Goal: Information Seeking & Learning: Check status

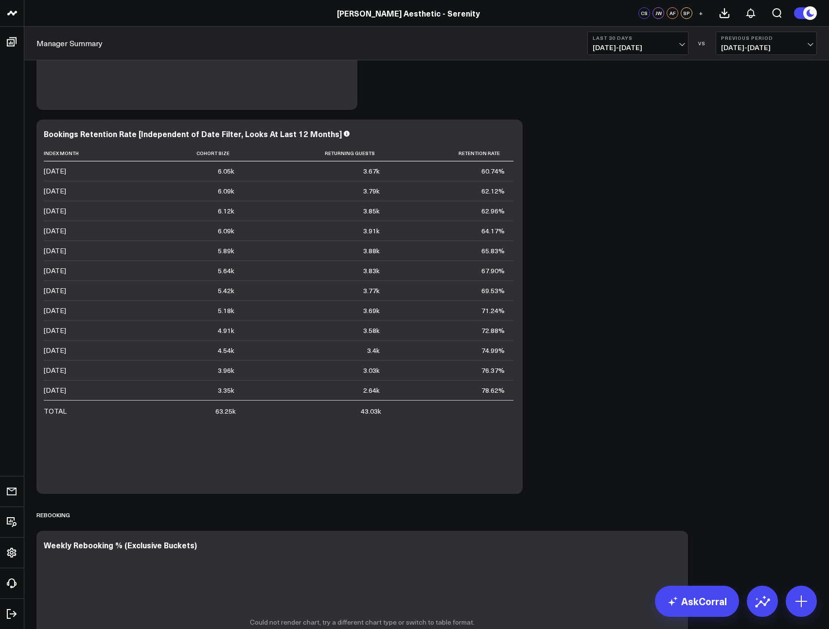
scroll to position [1382, 0]
drag, startPoint x: 601, startPoint y: 367, endPoint x: 595, endPoint y: 368, distance: 5.4
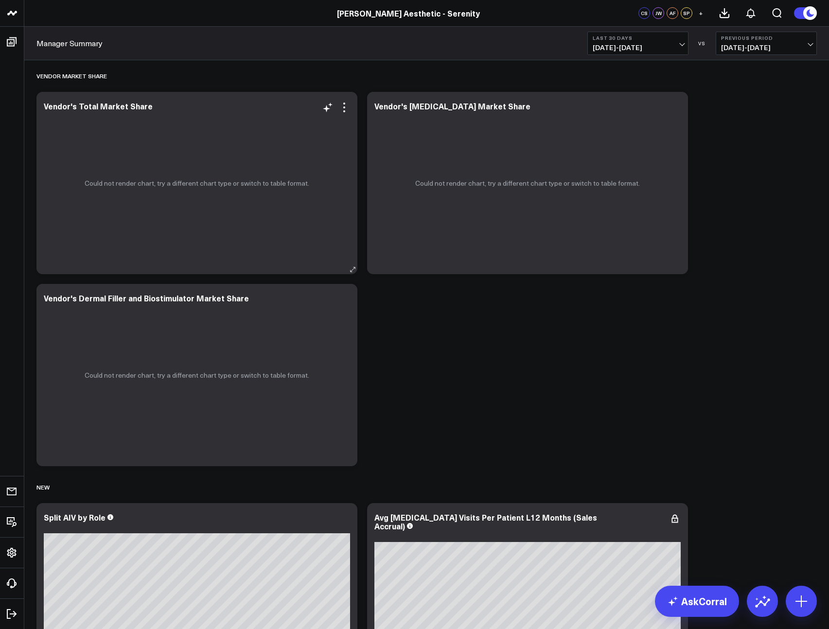
scroll to position [3377, 0]
